Goal: Task Accomplishment & Management: Manage account settings

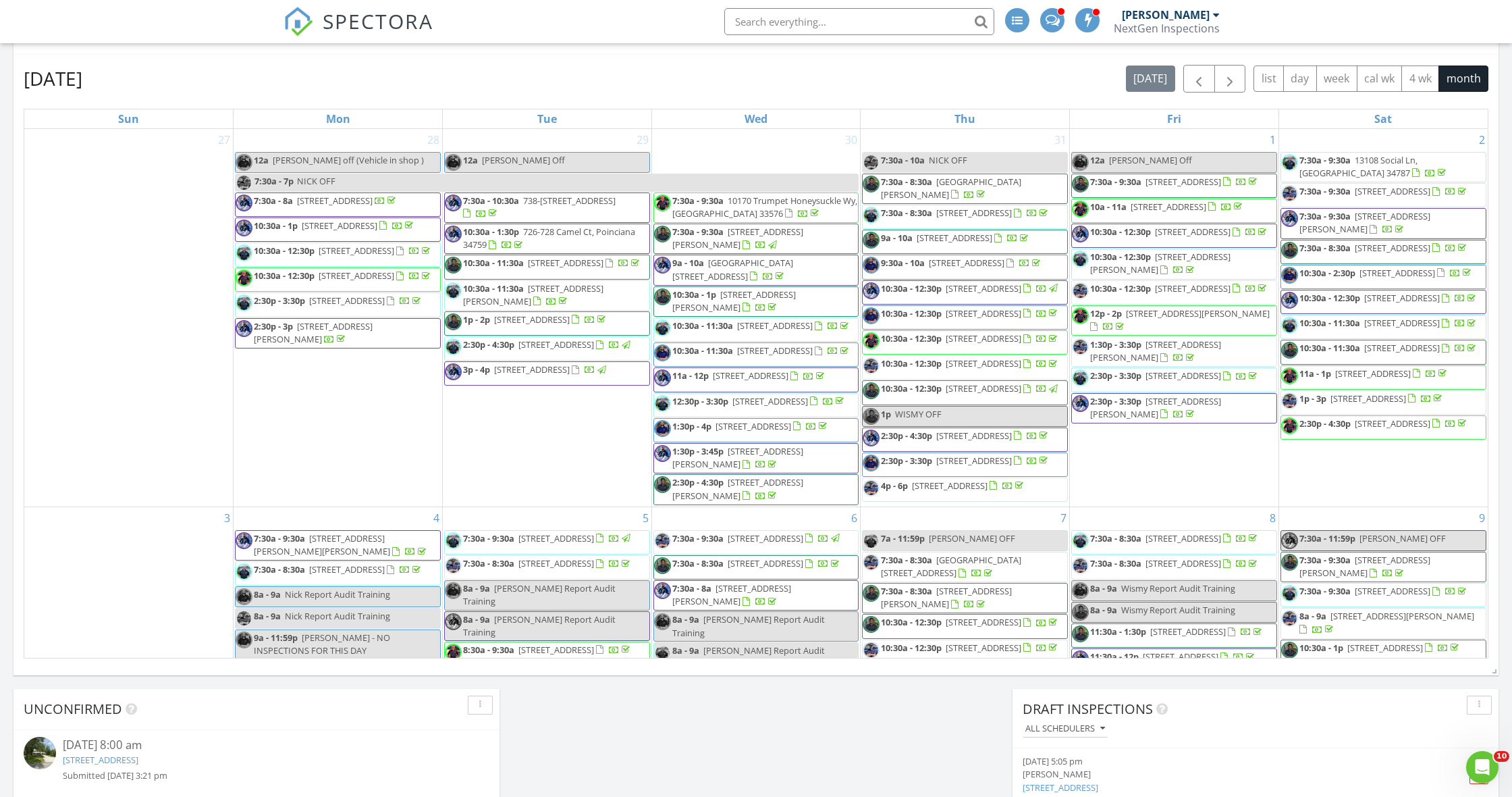
scroll to position [1229, 1513]
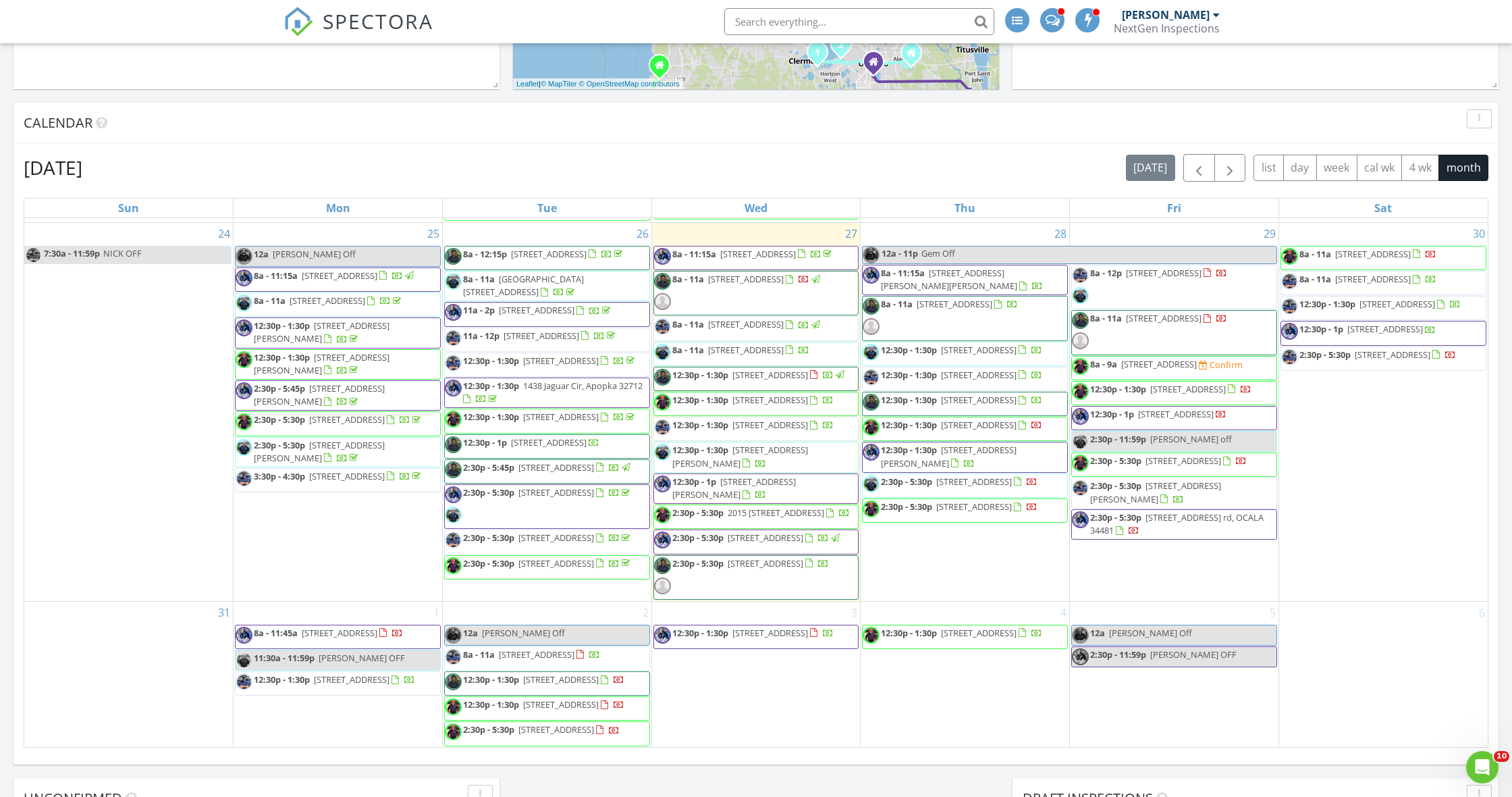
scroll to position [1654, 0]
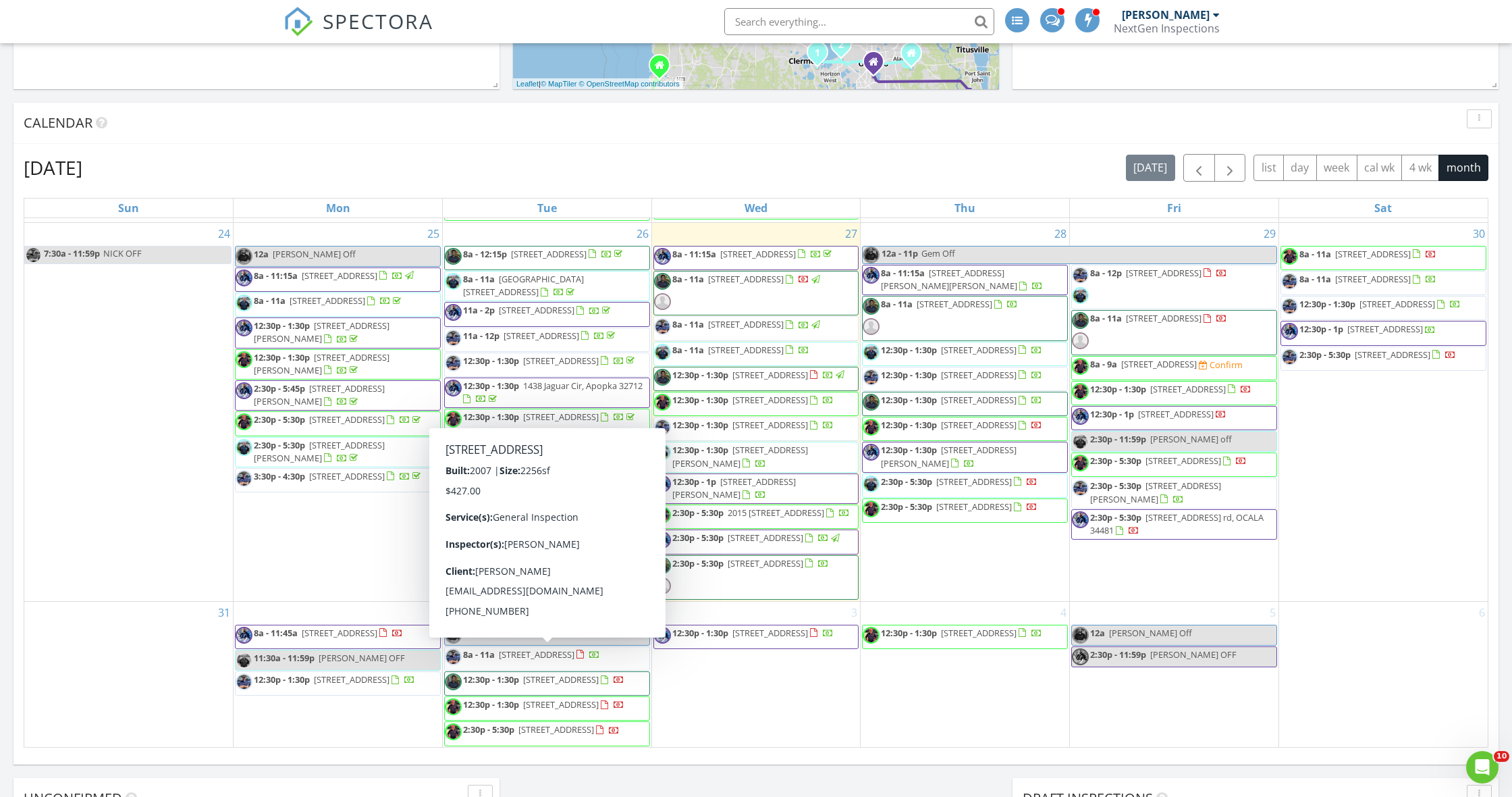
click at [978, 601] on div "28 12a - 11p Gem Off 8a - 11:15a 8988 Angelica Dr, Orlando 32836 8a - 11a 615 D…" at bounding box center [964, 411] width 208 height 378
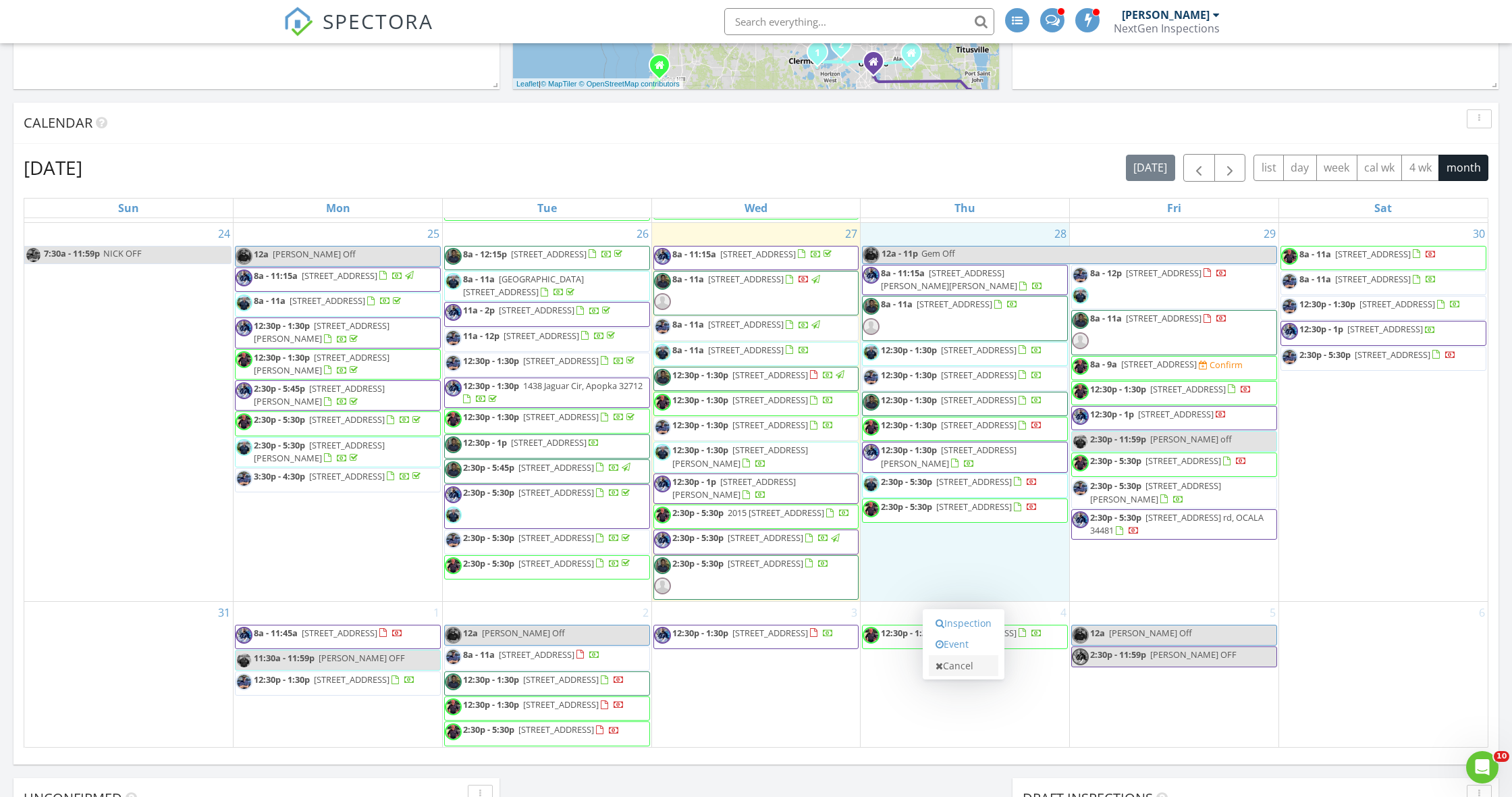
click at [967, 665] on link "Cancel" at bounding box center [963, 665] width 69 height 21
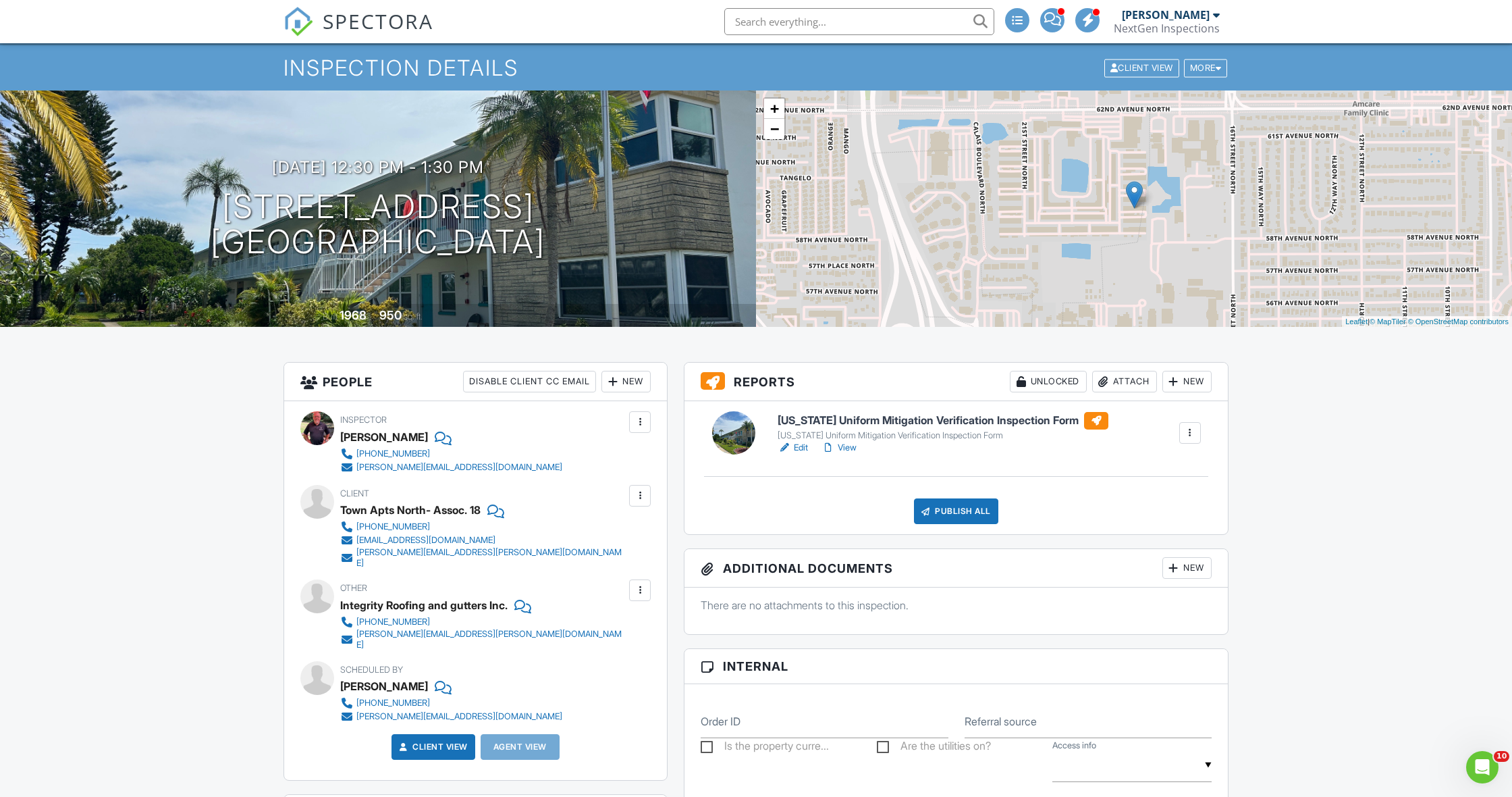
scroll to position [36, 0]
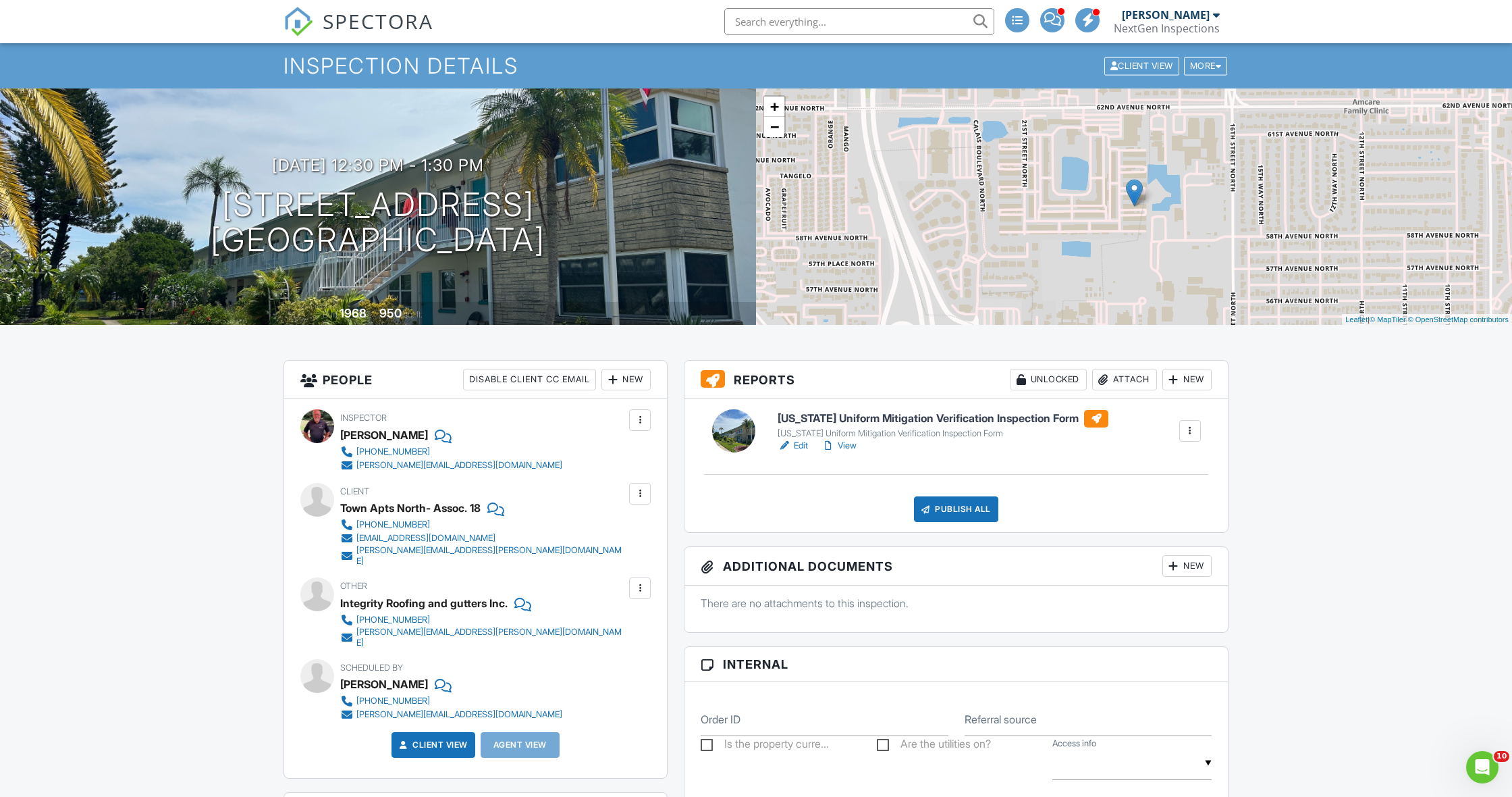
click at [850, 446] on link "View" at bounding box center [839, 445] width 35 height 13
click at [943, 505] on div "Publish All" at bounding box center [956, 509] width 84 height 26
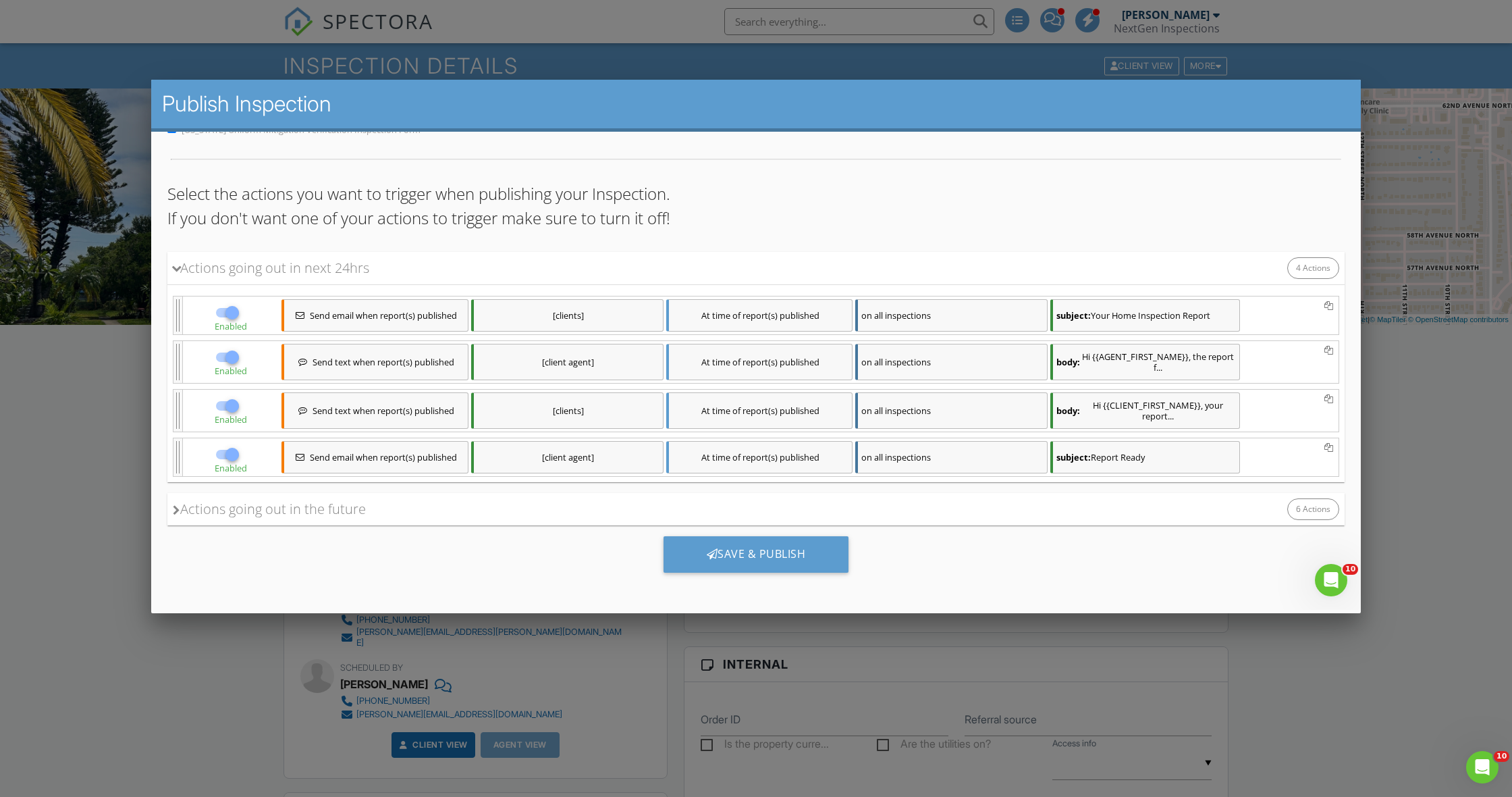
scroll to position [55, 0]
click at [171, 505] on div "Actions going out in the future 6 Actions" at bounding box center [756, 509] width 1177 height 32
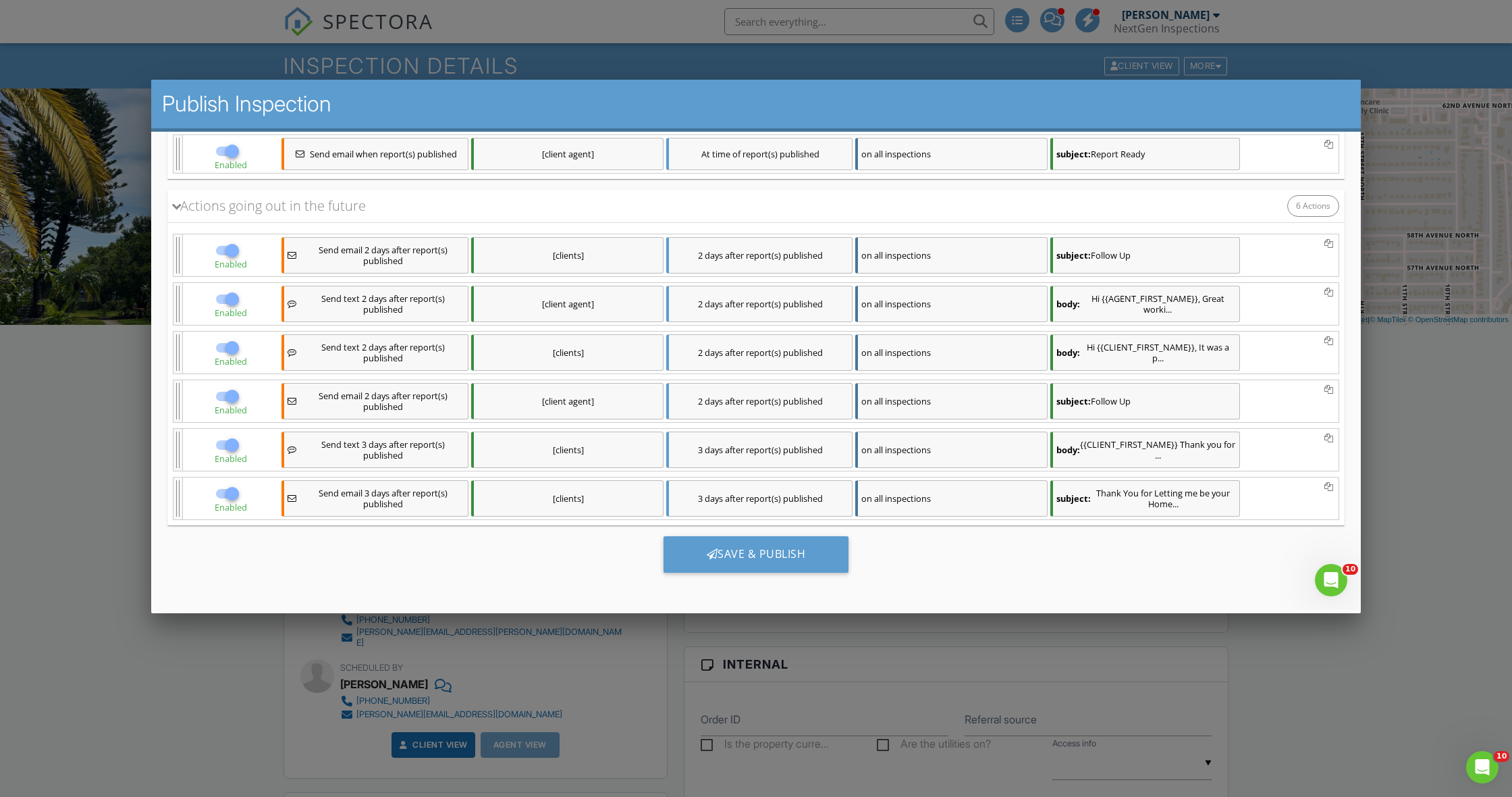
scroll to position [358, 0]
click at [762, 558] on div "Save & Publish" at bounding box center [756, 554] width 185 height 36
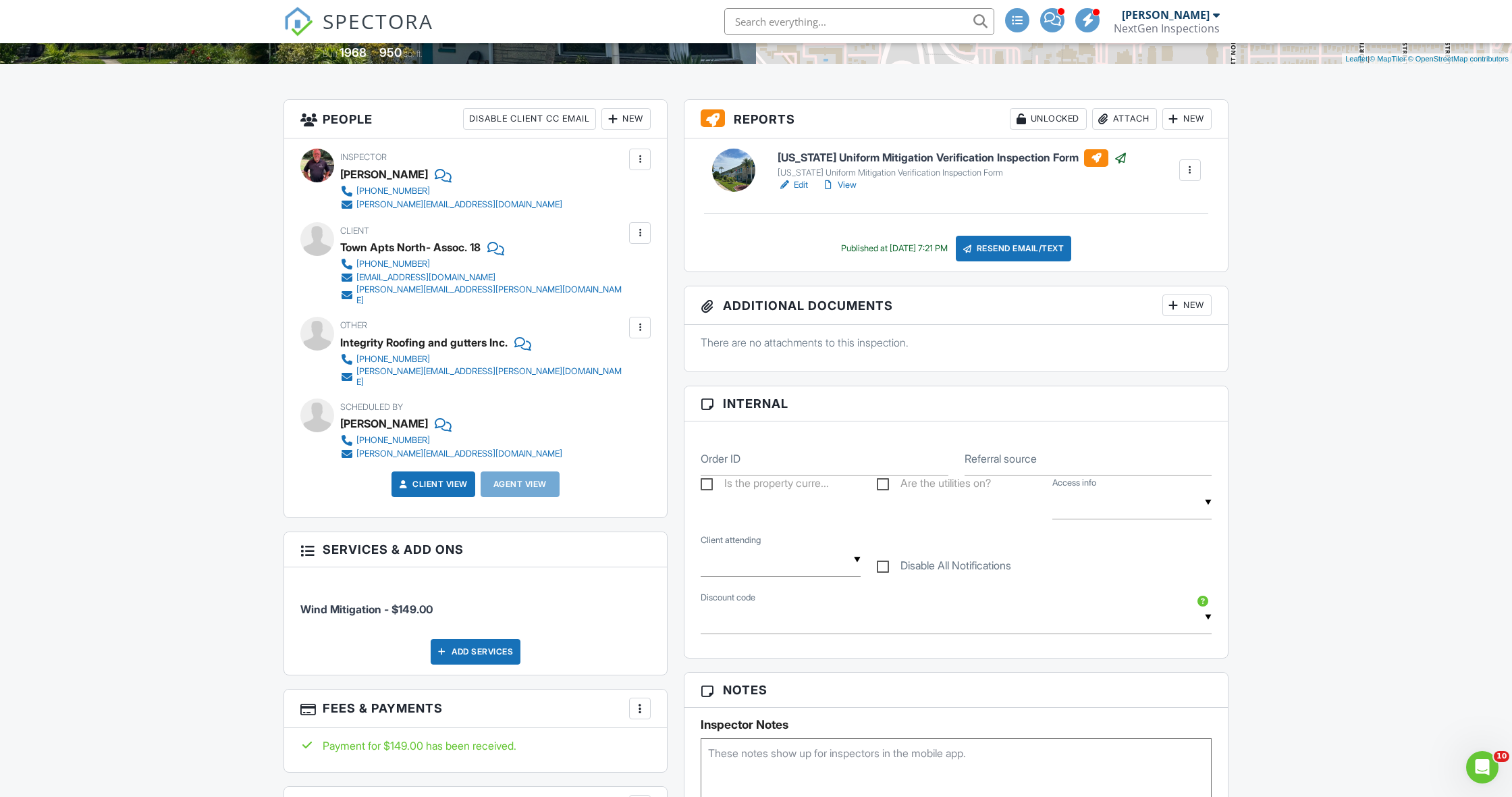
scroll to position [295, 0]
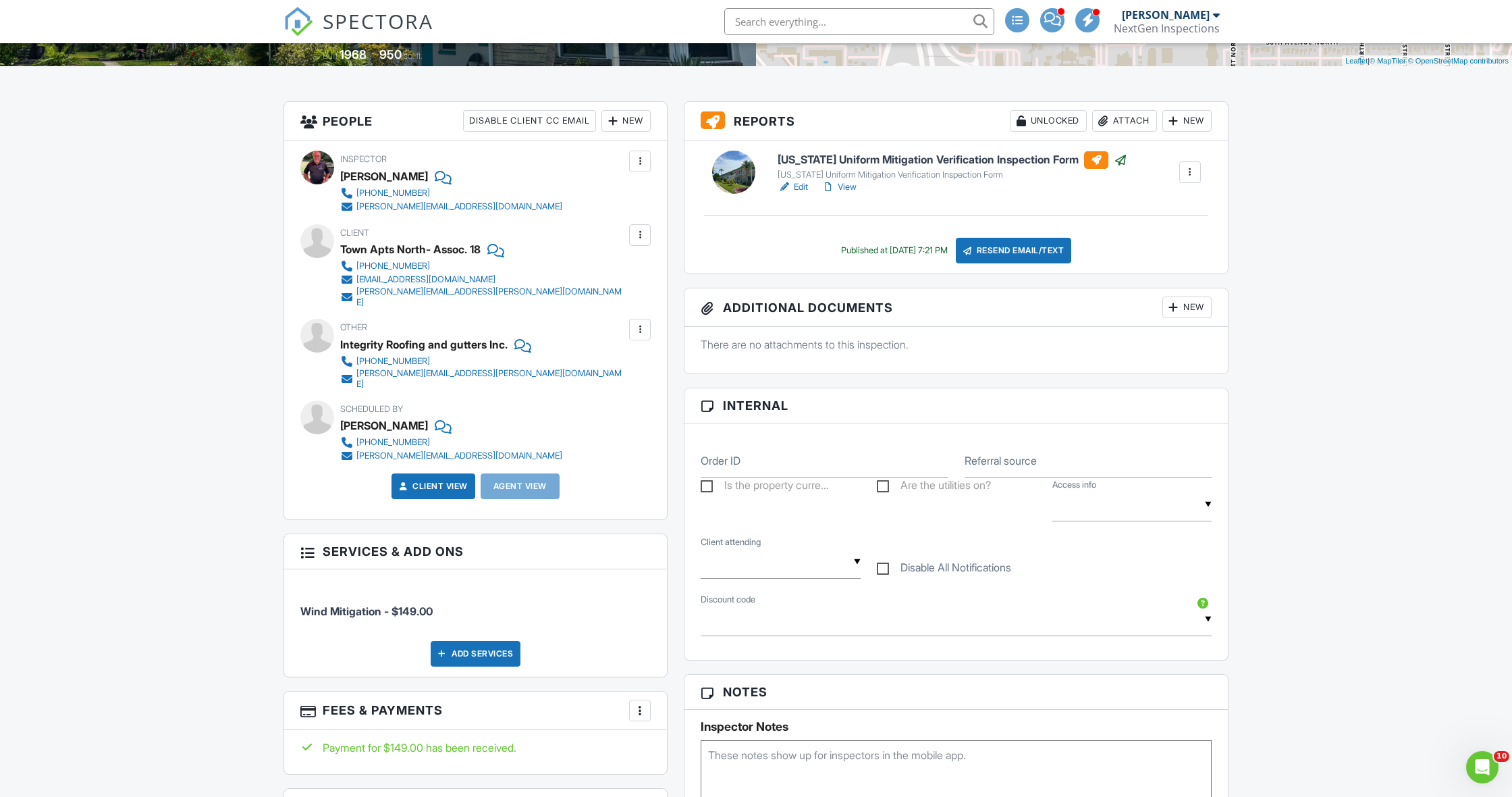
click at [644, 237] on div at bounding box center [640, 234] width 13 height 13
click at [617, 277] on li "Edit" at bounding box center [618, 276] width 50 height 34
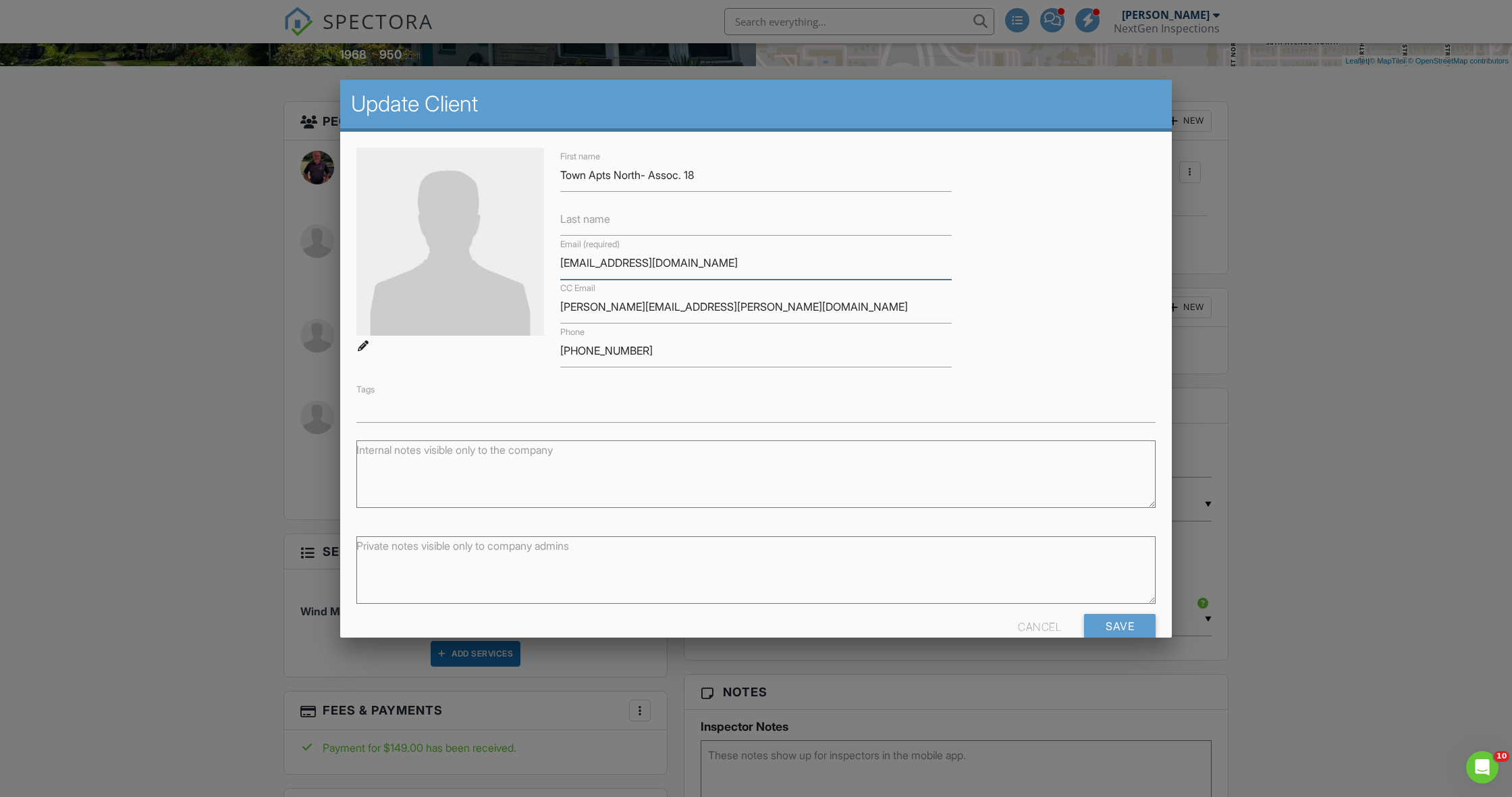
drag, startPoint x: 670, startPoint y: 266, endPoint x: 677, endPoint y: 269, distance: 7.6
type input "barrygreene88@gmail.com"
click at [1117, 619] on input "Save" at bounding box center [1120, 626] width 72 height 24
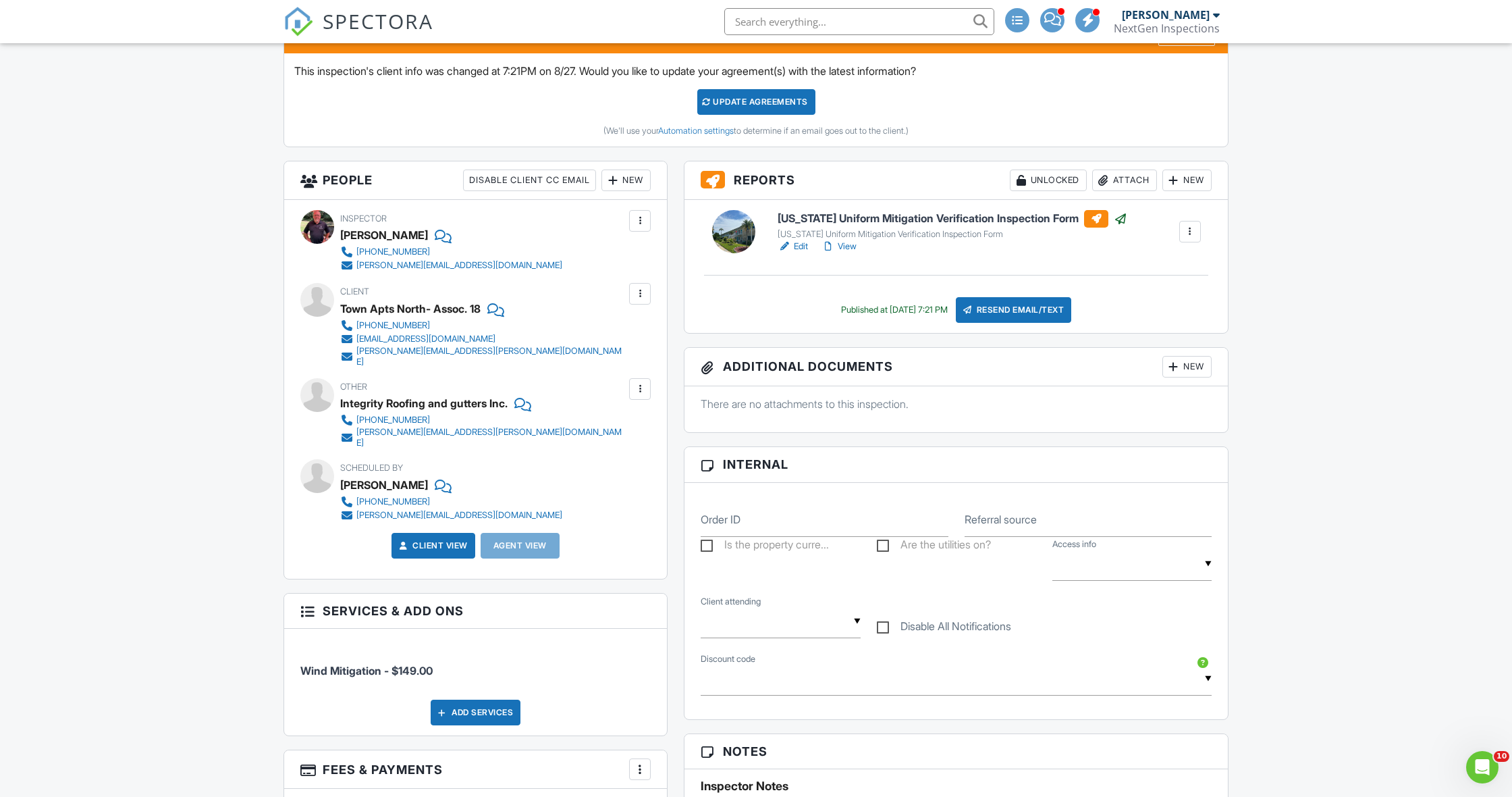
scroll to position [374, 0]
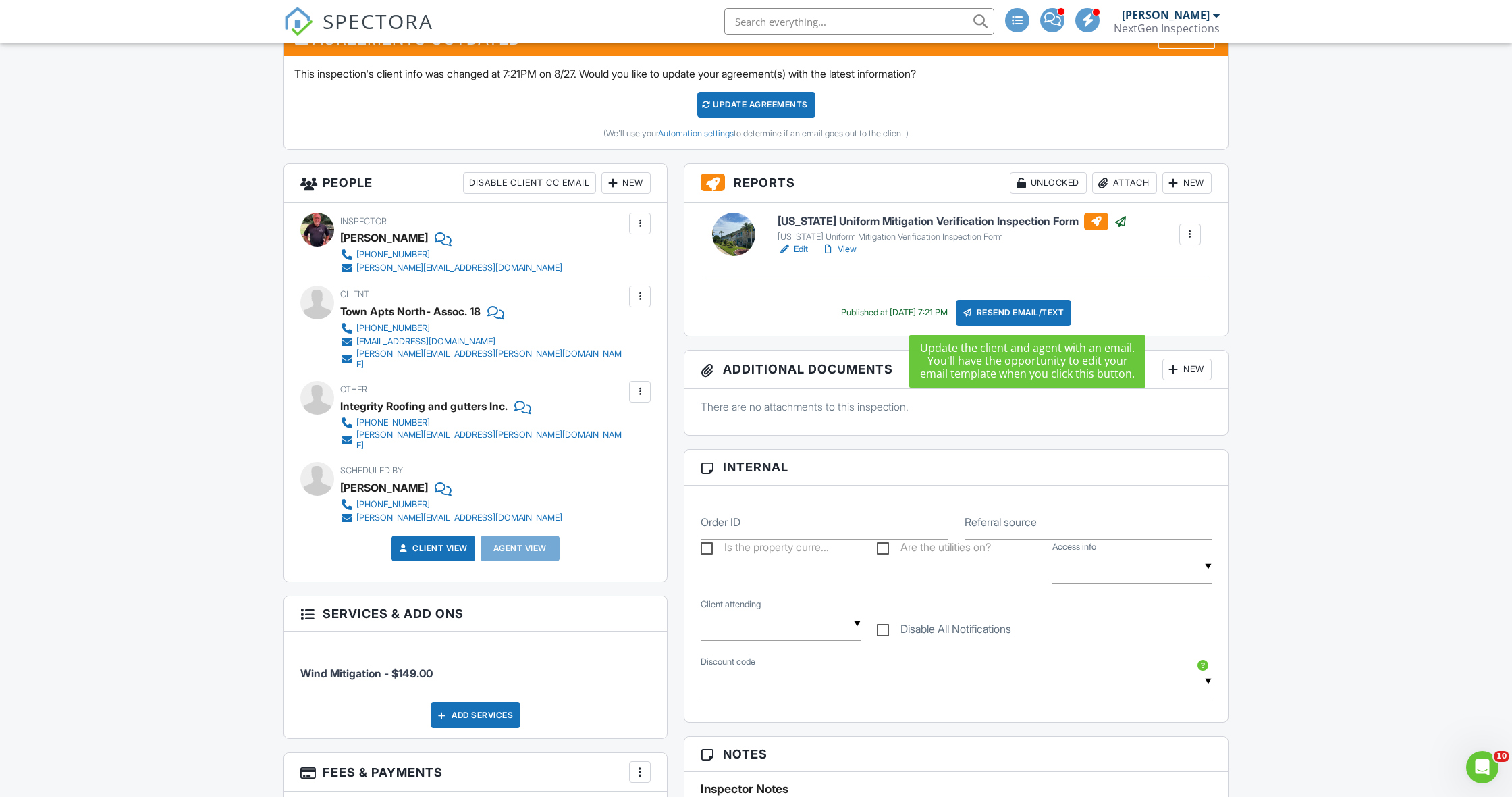
click at [1018, 309] on div "Resend Email/Text" at bounding box center [1014, 312] width 116 height 26
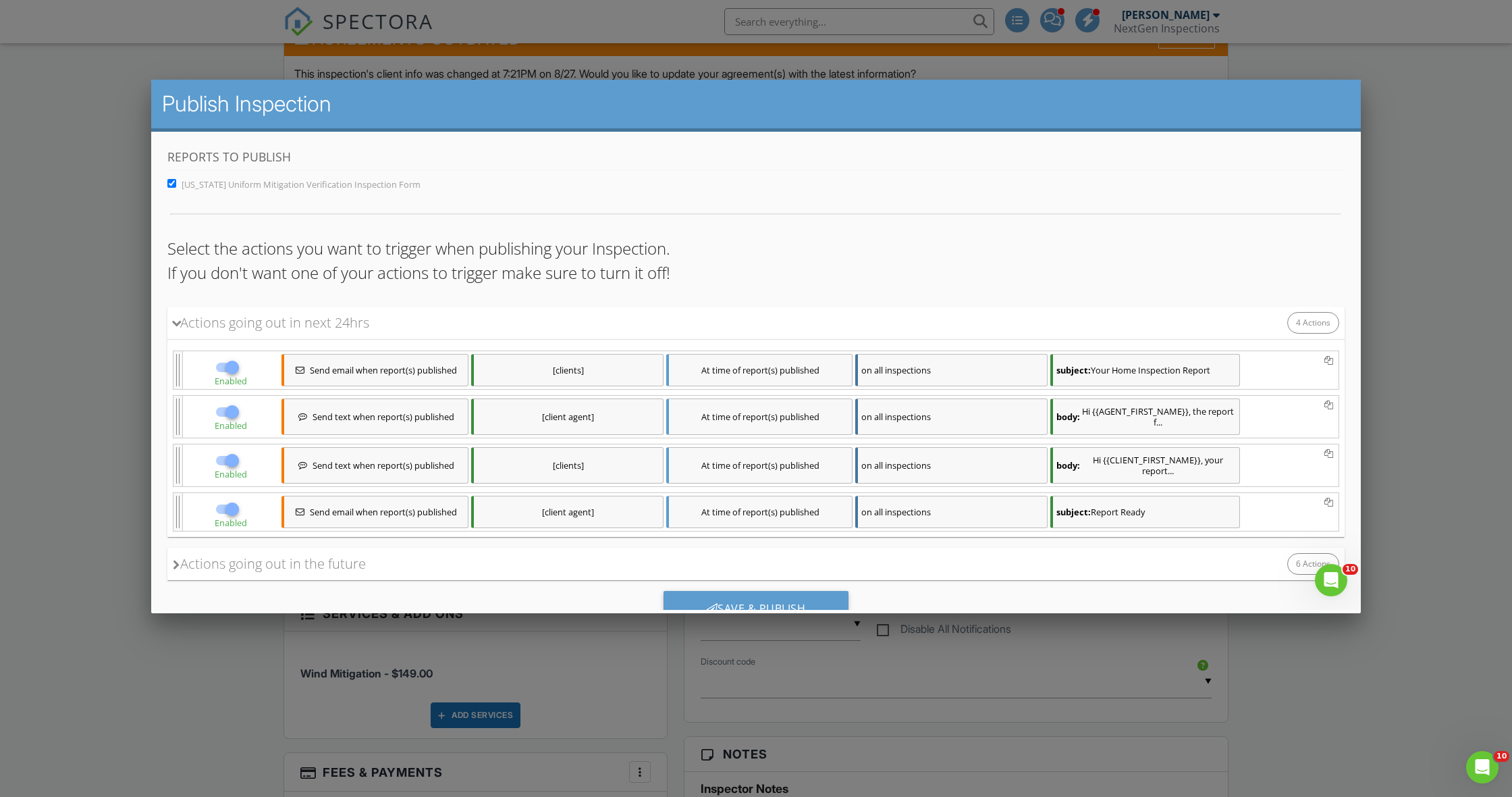
scroll to position [0, 0]
click at [236, 415] on div at bounding box center [232, 411] width 23 height 23
checkbox input "false"
click at [232, 457] on div at bounding box center [232, 460] width 23 height 23
checkbox input "false"
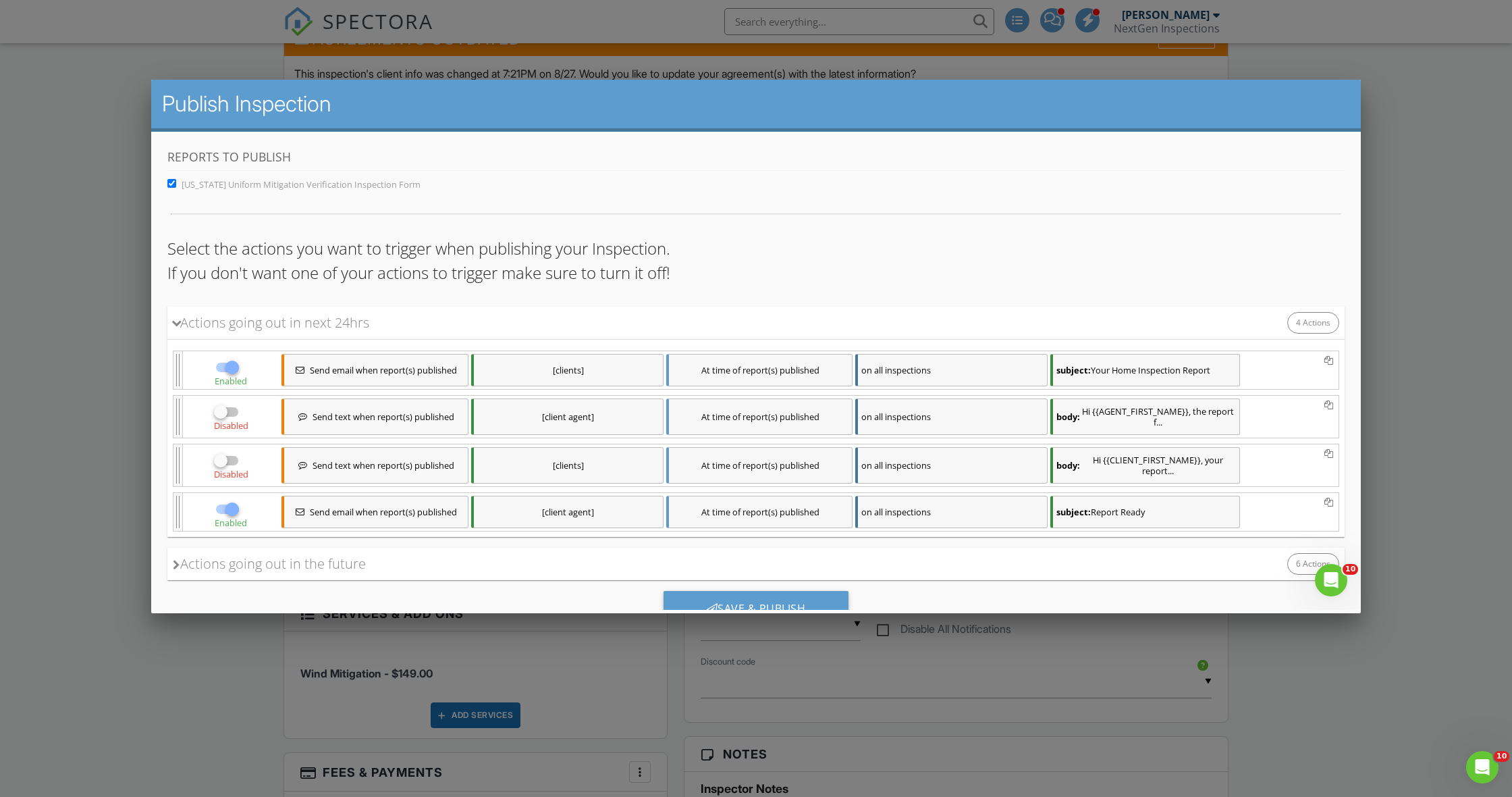
click at [233, 512] on div at bounding box center [232, 509] width 23 height 23
checkbox input "false"
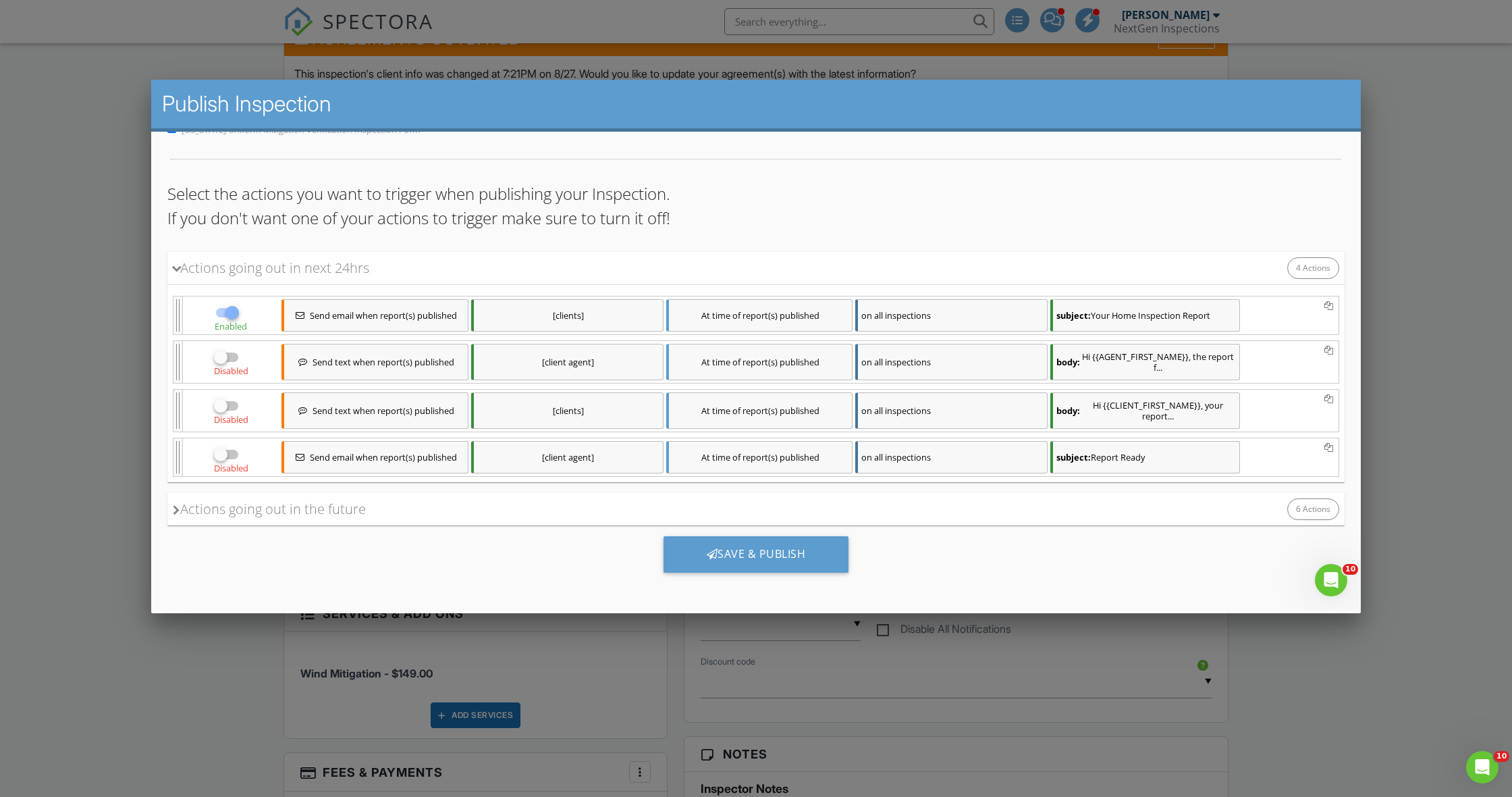
scroll to position [55, 0]
click at [179, 510] on div "Actions going out in the future" at bounding box center [270, 509] width 193 height 20
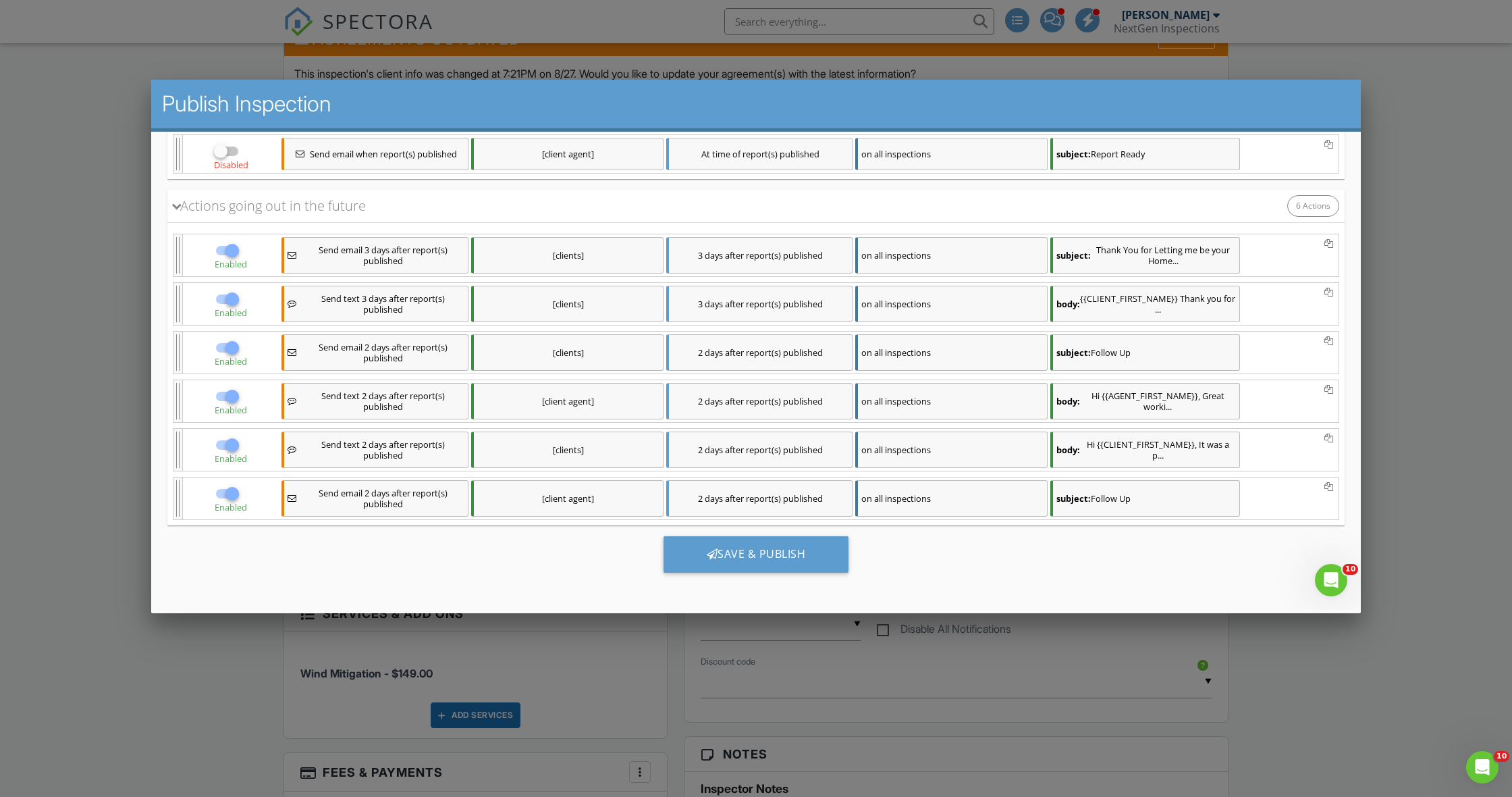
scroll to position [358, 0]
click at [232, 302] on div at bounding box center [232, 299] width 23 height 23
checkbox input "false"
click at [233, 395] on div at bounding box center [232, 396] width 23 height 23
checkbox input "false"
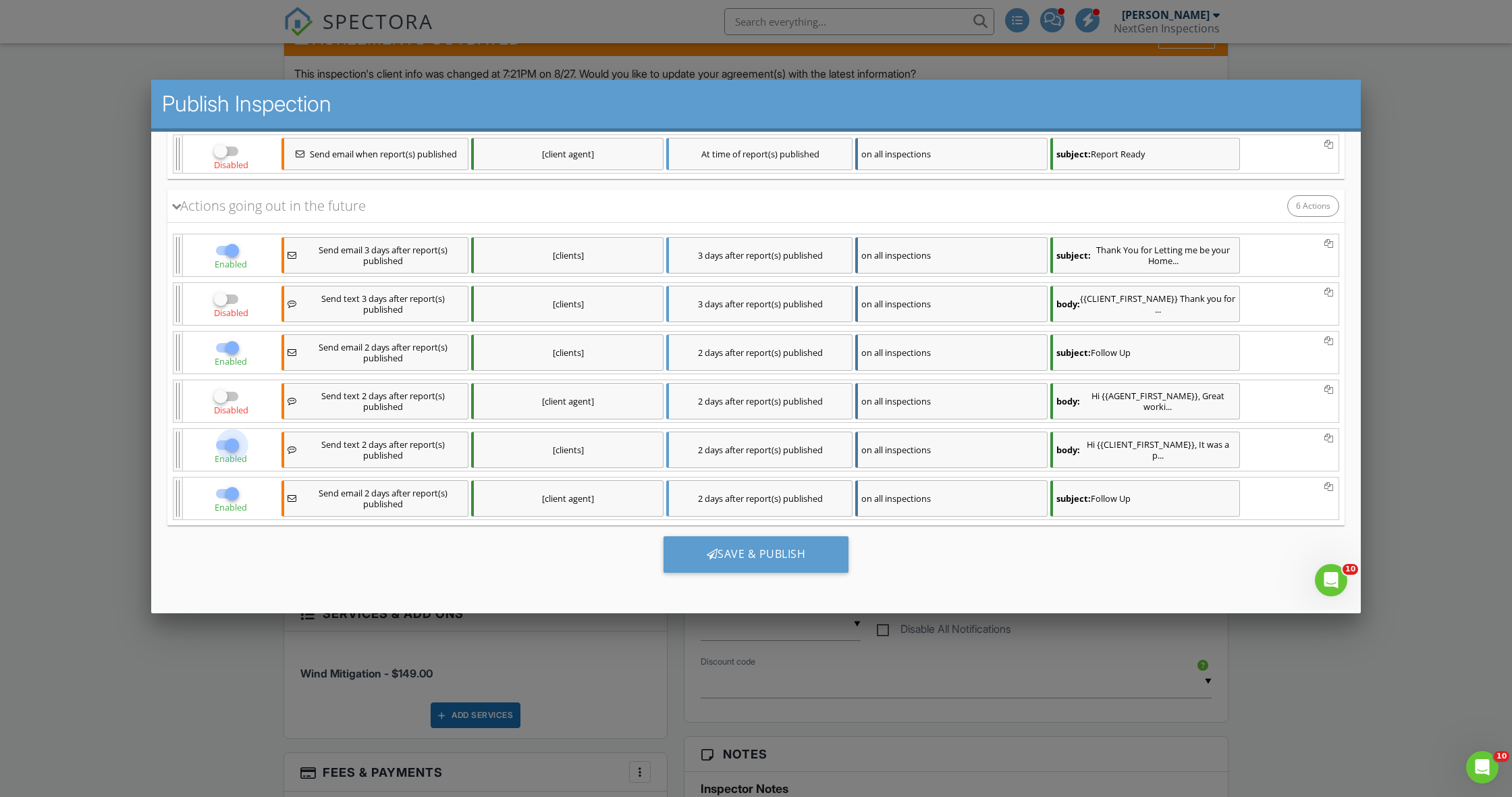
click at [232, 453] on div at bounding box center [232, 444] width 23 height 23
checkbox input "false"
click at [708, 557] on div at bounding box center [712, 554] width 12 height 11
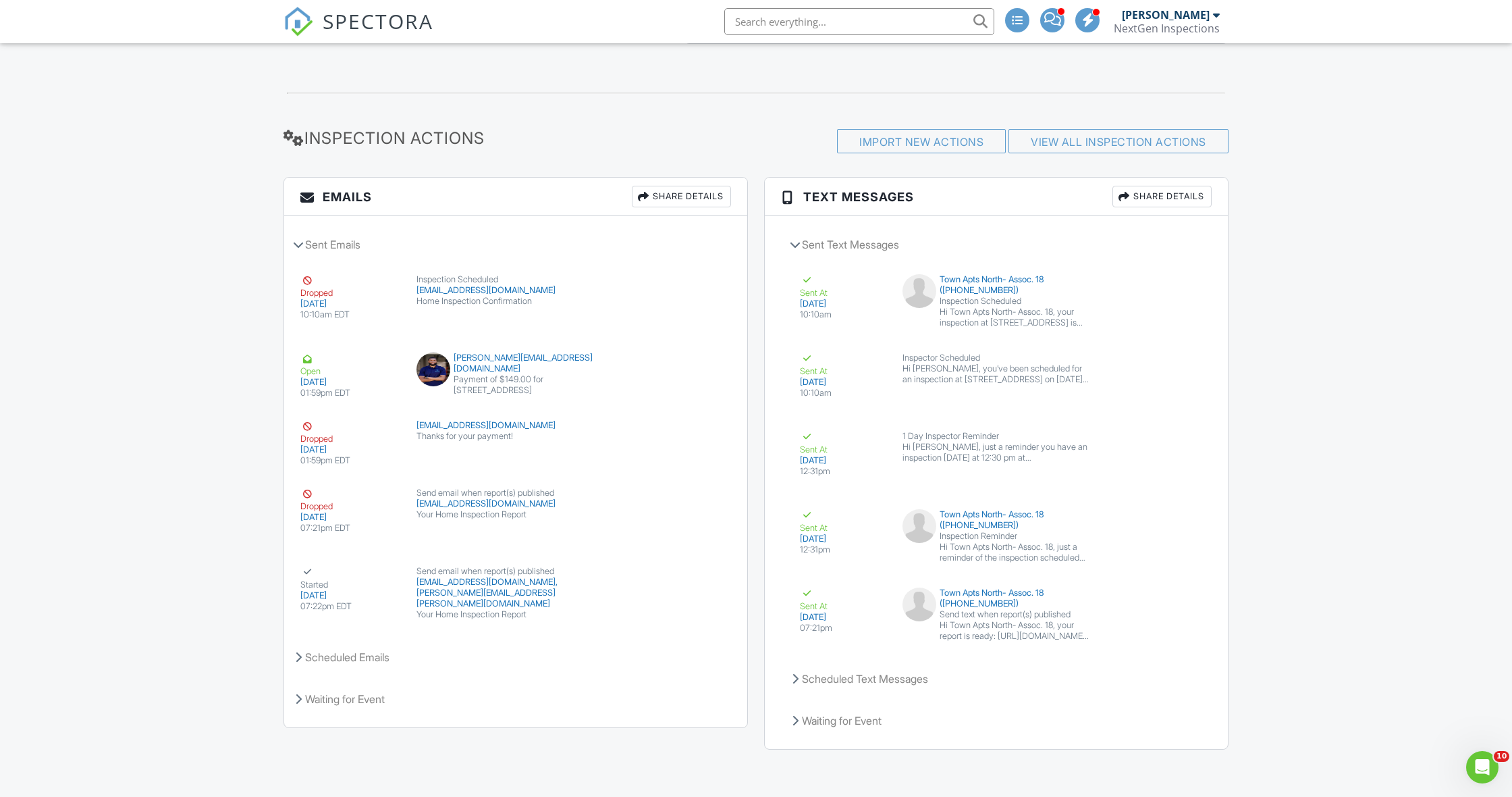
scroll to position [1567, 0]
click at [295, 656] on icon at bounding box center [298, 658] width 7 height 11
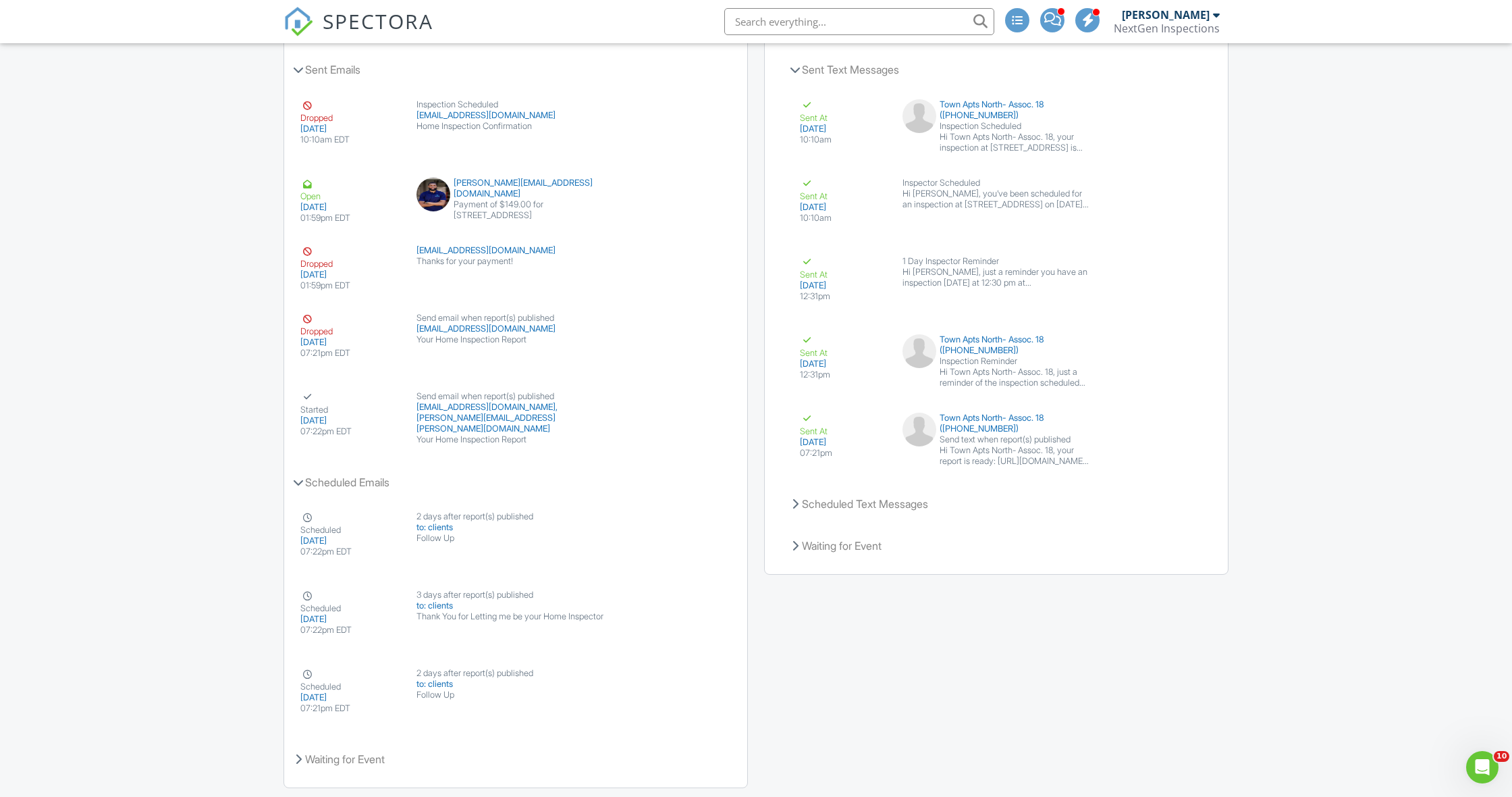
scroll to position [1760, 0]
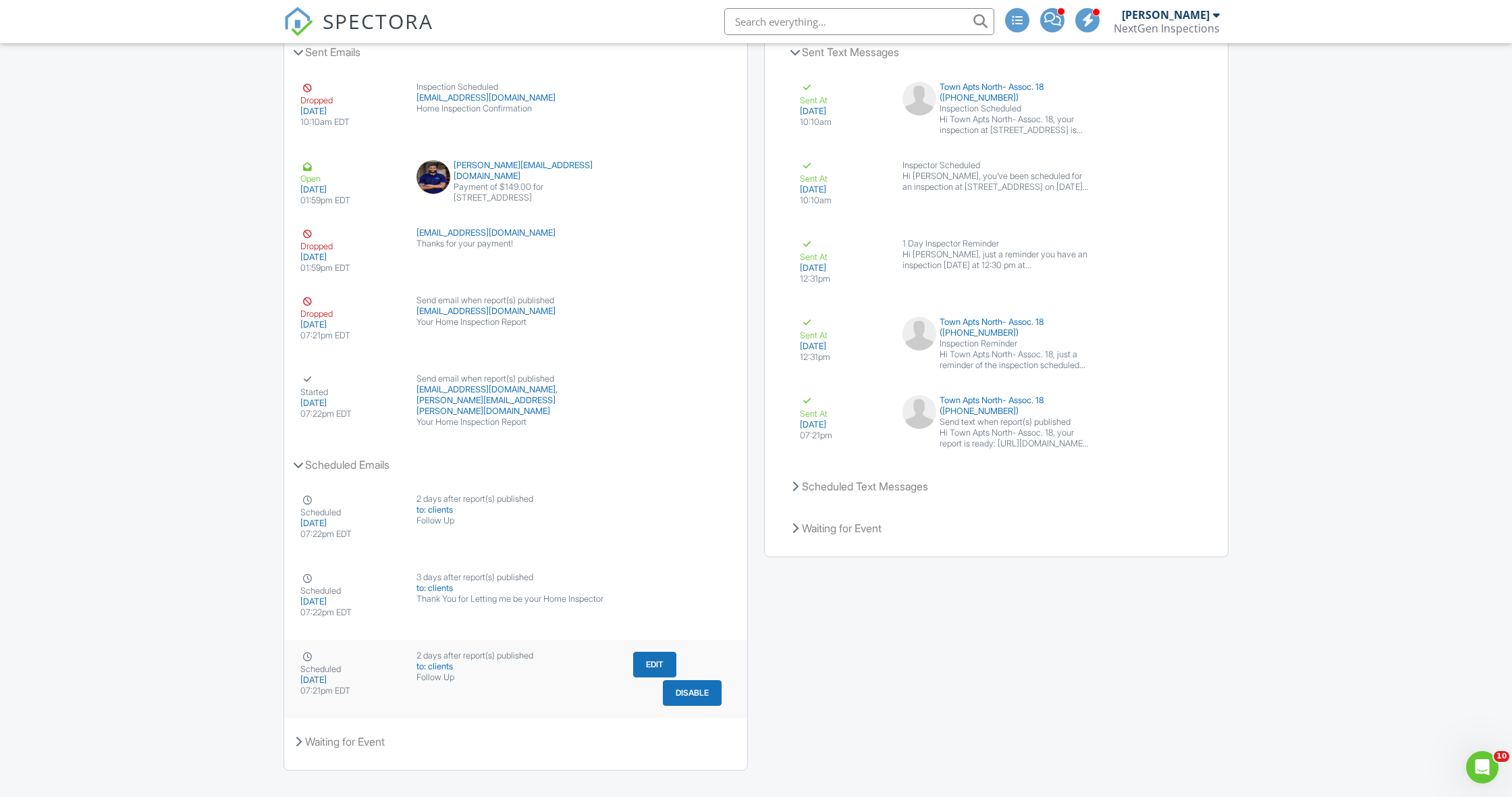
click at [694, 692] on button "Disable" at bounding box center [692, 692] width 59 height 26
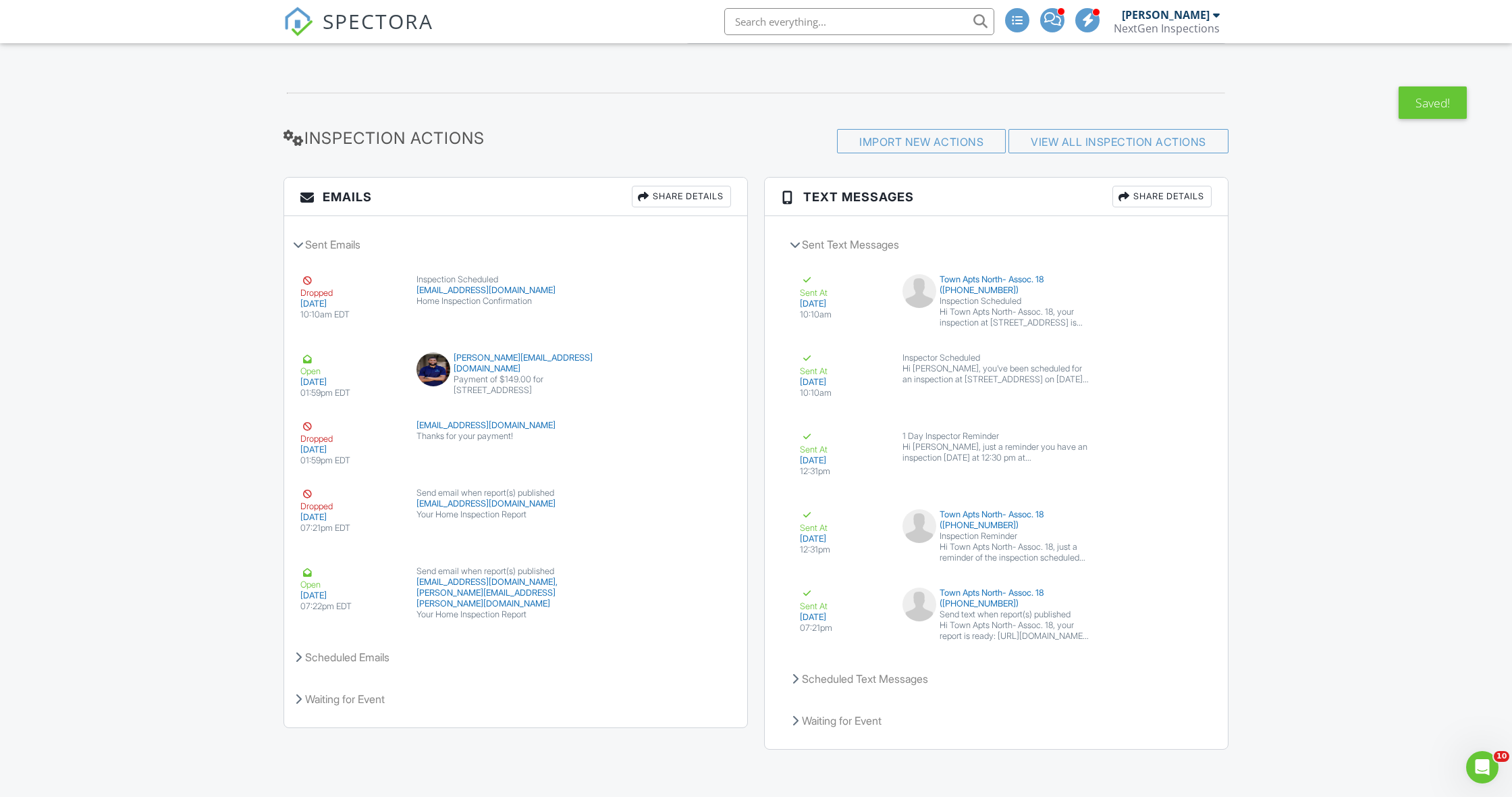
scroll to position [1567, 0]
click at [298, 658] on icon at bounding box center [298, 658] width 7 height 11
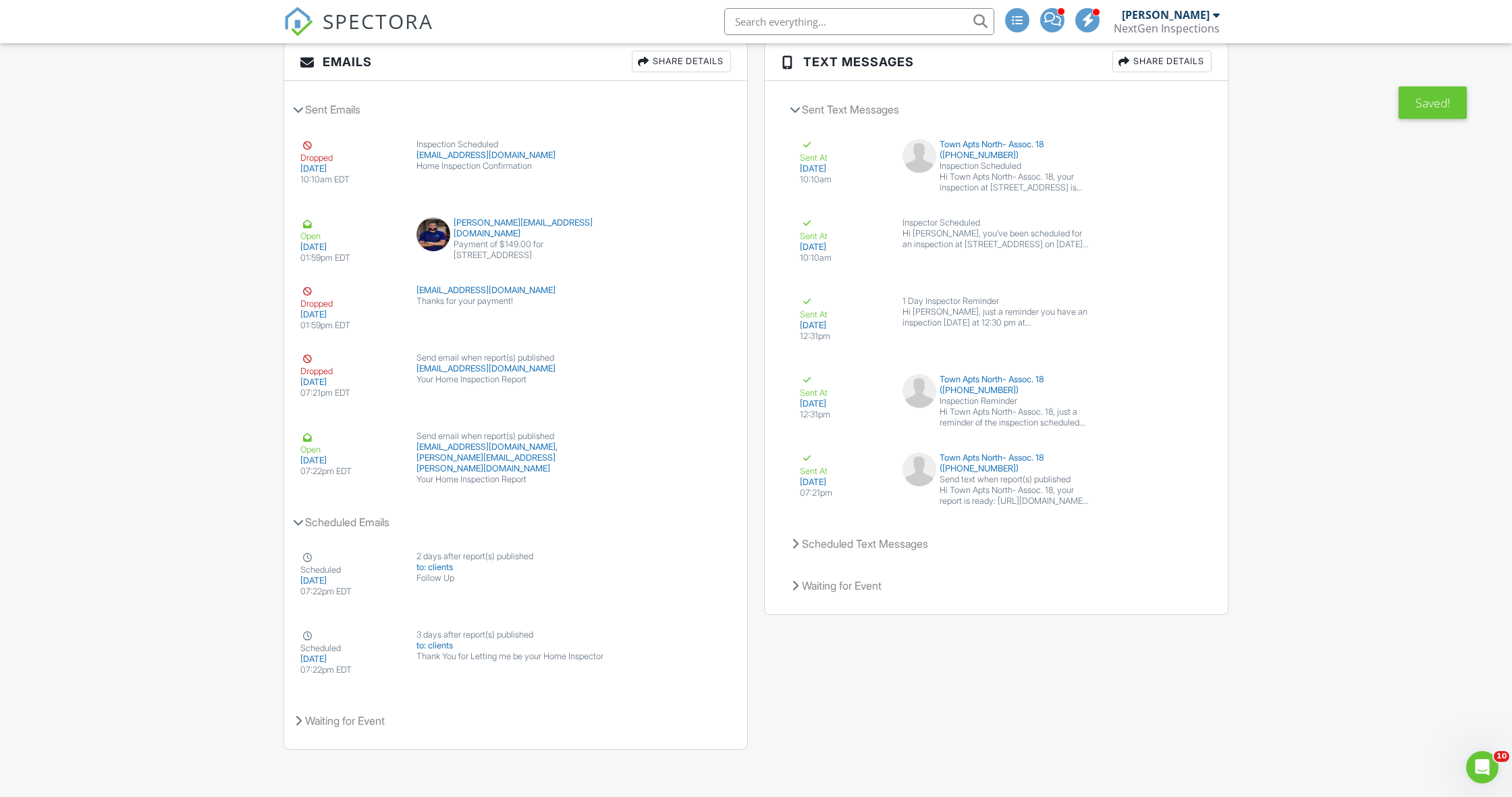
scroll to position [1702, 0]
click at [794, 541] on icon at bounding box center [795, 544] width 7 height 11
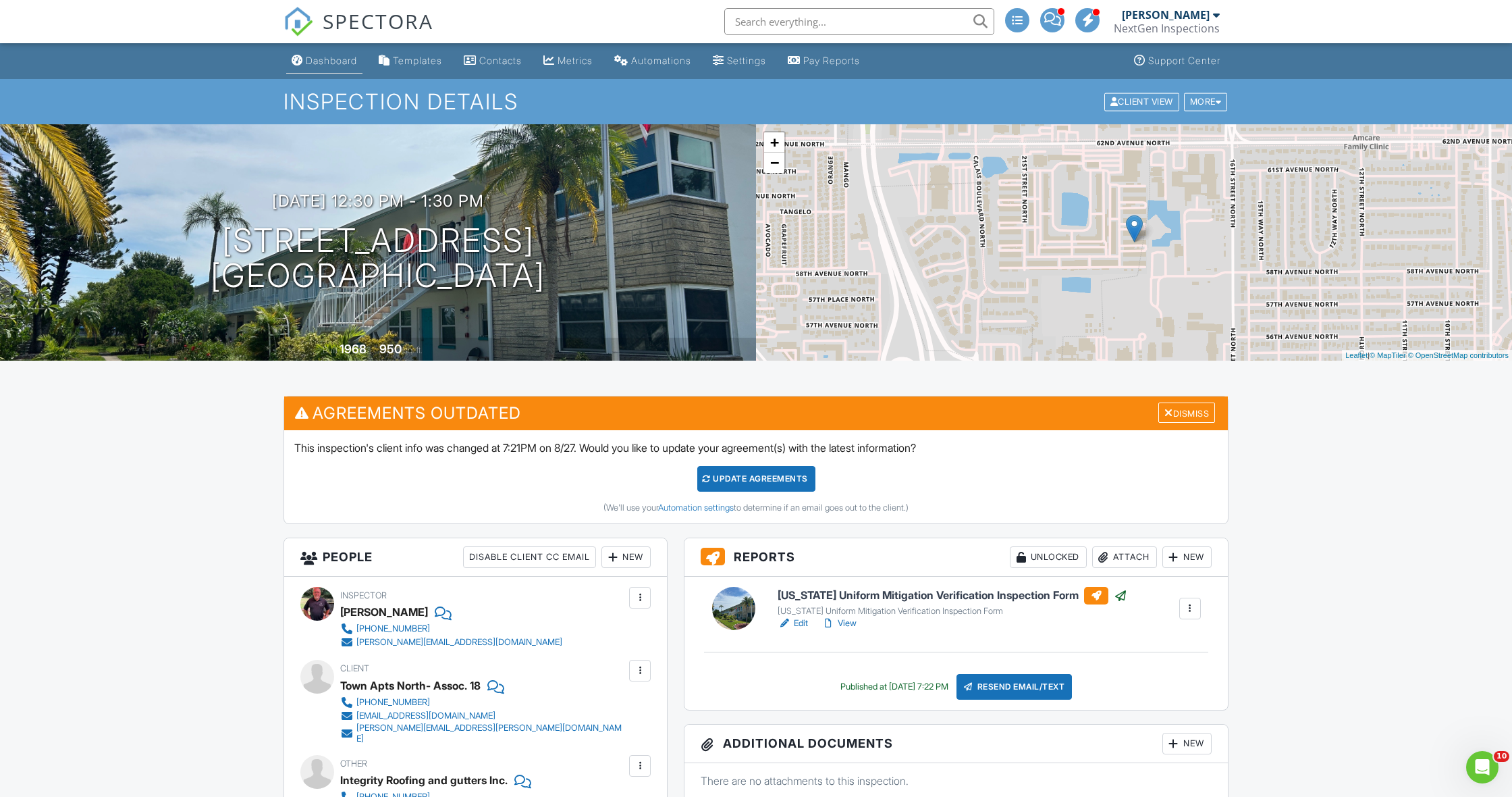
scroll to position [0, 0]
click at [317, 58] on div "Dashboard" at bounding box center [331, 61] width 51 height 12
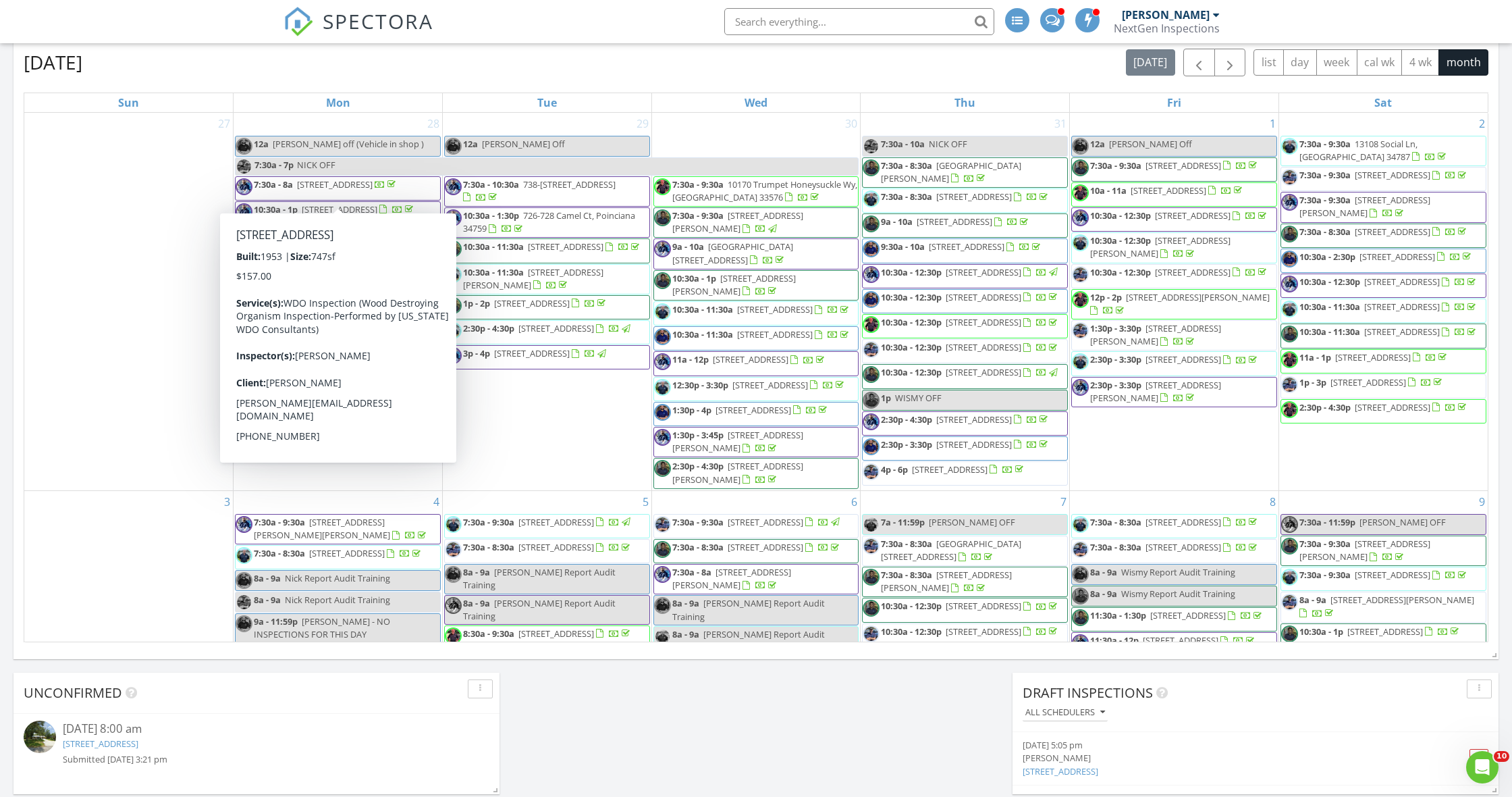
scroll to position [810, 0]
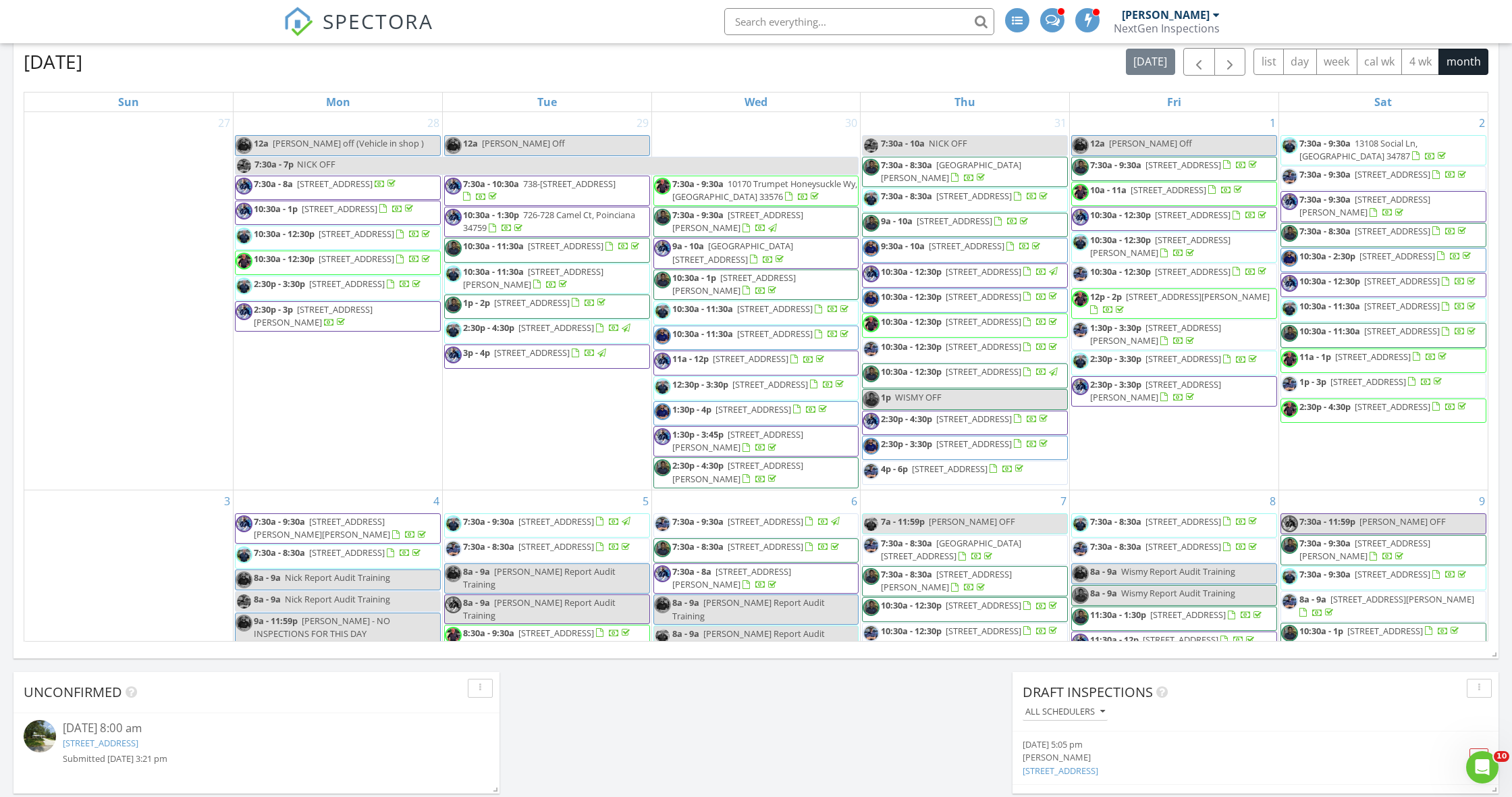
click at [17, 291] on div "August 2025 today list day week cal wk 4 wk month Sun Mon Tue Wed Thu Fri Sat 2…" at bounding box center [756, 344] width 1485 height 614
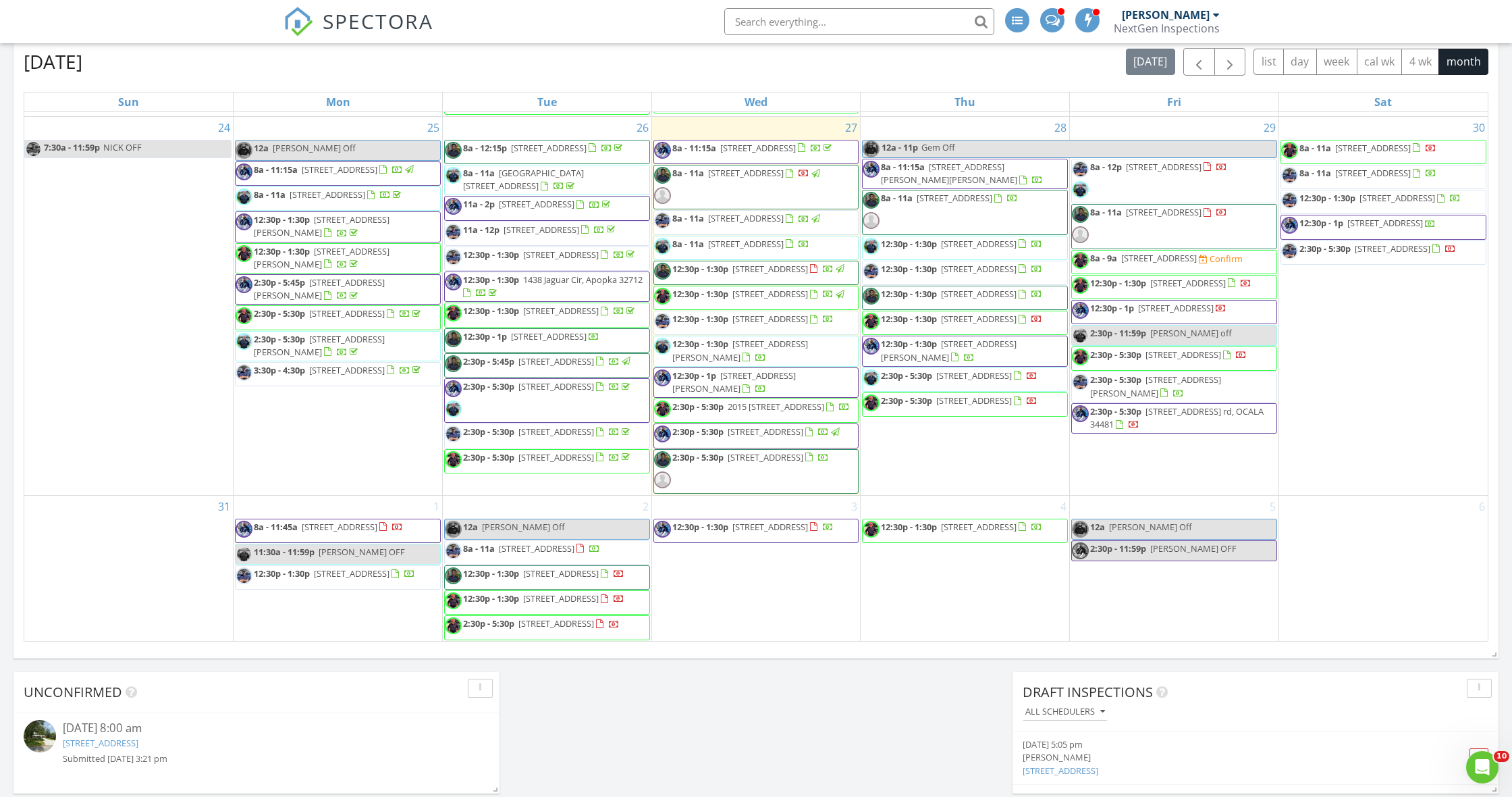
scroll to position [1695, 0]
click at [817, 413] on span "2015 43rd St S, St. Petersburg 33711" at bounding box center [776, 406] width 97 height 12
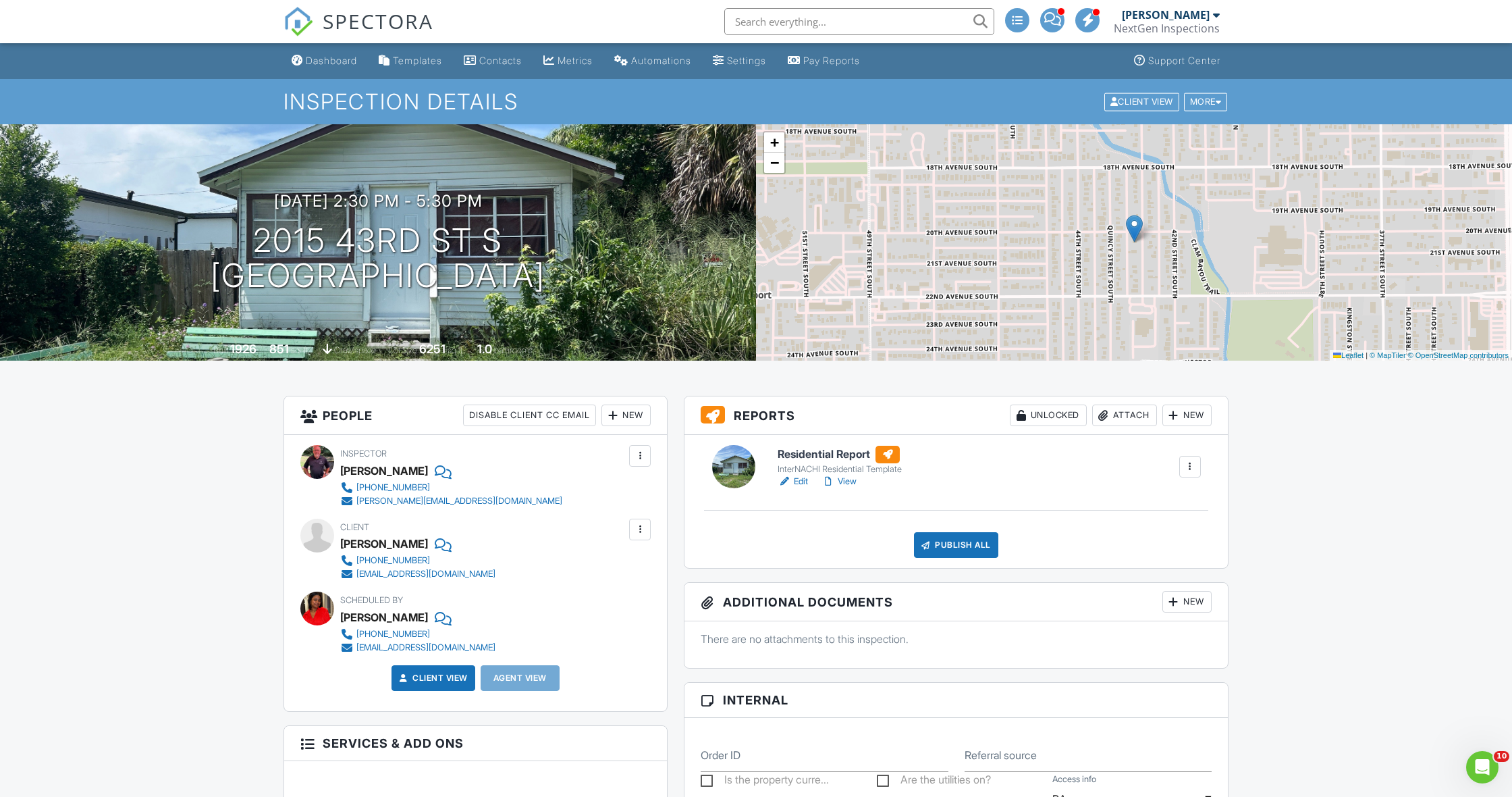
click at [840, 482] on link "View" at bounding box center [839, 481] width 35 height 13
